Goal: Information Seeking & Learning: Learn about a topic

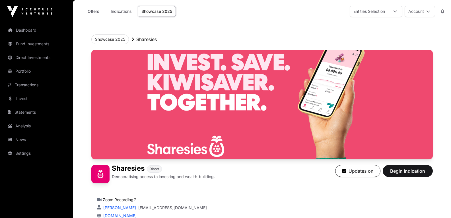
scroll to position [142, 0]
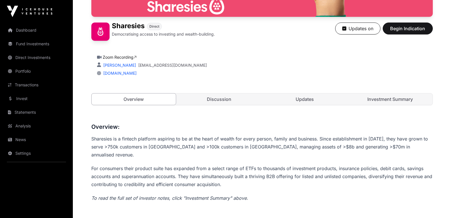
click at [202, 97] on link "Discussion" at bounding box center [219, 98] width 85 height 11
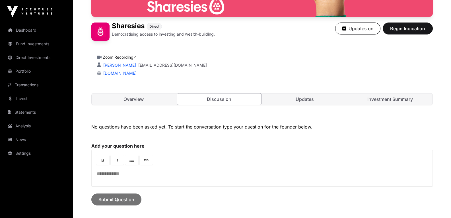
click at [289, 97] on link "Updates" at bounding box center [305, 98] width 85 height 11
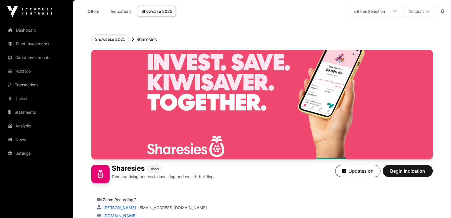
click at [98, 12] on link "Offers" at bounding box center [93, 11] width 23 height 11
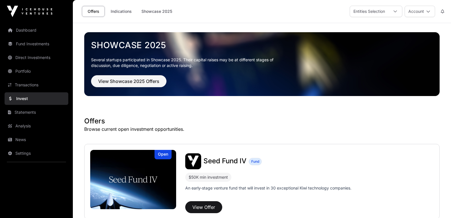
click at [123, 13] on link "Indications" at bounding box center [121, 11] width 28 height 11
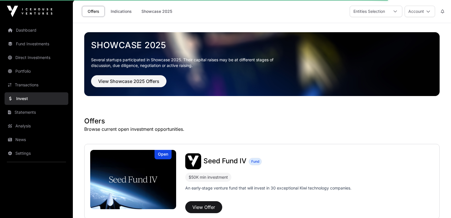
scroll to position [199, 0]
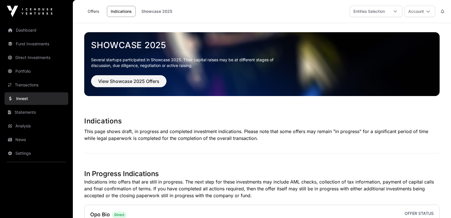
click at [91, 13] on link "Offers" at bounding box center [93, 11] width 23 height 11
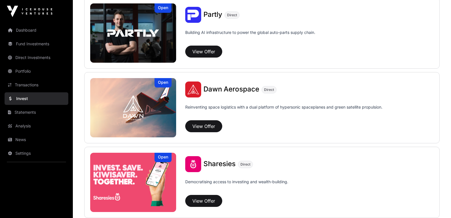
scroll to position [683, 0]
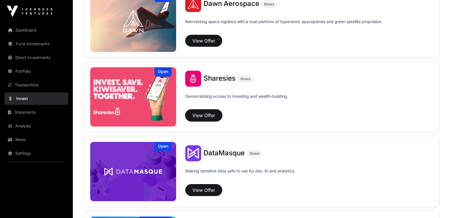
click at [218, 118] on button "View Offer" at bounding box center [203, 115] width 37 height 12
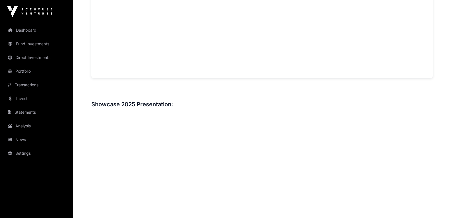
scroll to position [683, 0]
